Goal: Entertainment & Leisure: Consume media (video, audio)

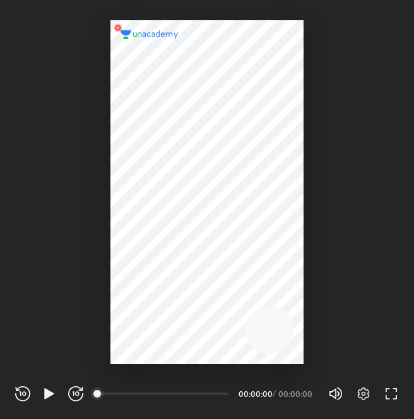
scroll to position [419, 414]
click at [49, 397] on icon "button" at bounding box center [49, 393] width 15 height 15
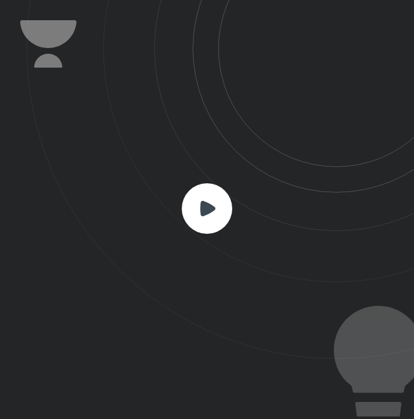
click at [205, 214] on icon at bounding box center [207, 207] width 15 height 15
click at [212, 207] on icon at bounding box center [207, 207] width 15 height 15
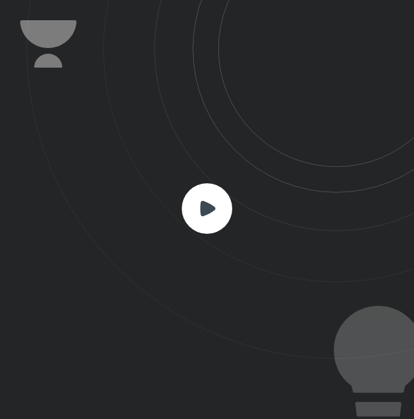
click at [210, 219] on rect at bounding box center [207, 208] width 51 height 51
click at [198, 206] on rect at bounding box center [207, 208] width 51 height 51
click at [207, 208] on icon at bounding box center [207, 207] width 15 height 15
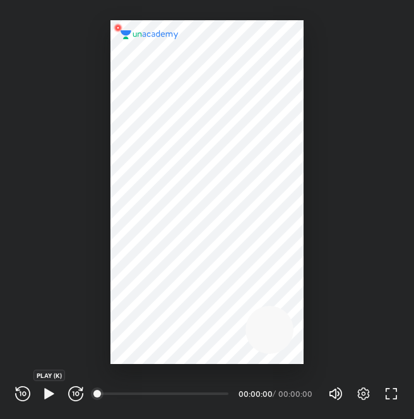
click at [48, 399] on icon "button" at bounding box center [49, 393] width 15 height 15
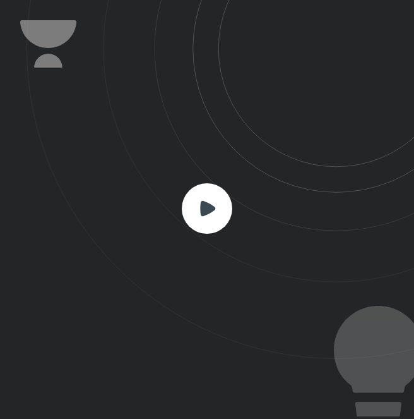
click at [189, 204] on rect at bounding box center [207, 208] width 51 height 51
click at [211, 204] on icon at bounding box center [207, 207] width 15 height 15
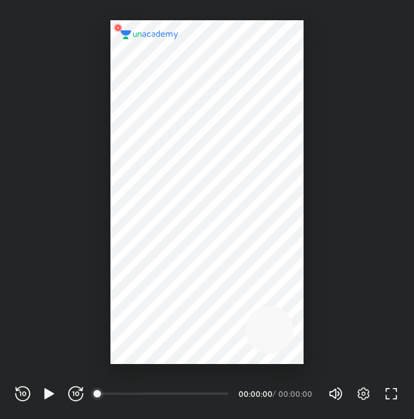
click at [208, 253] on div at bounding box center [207, 192] width 193 height 344
